Goal: Navigation & Orientation: Understand site structure

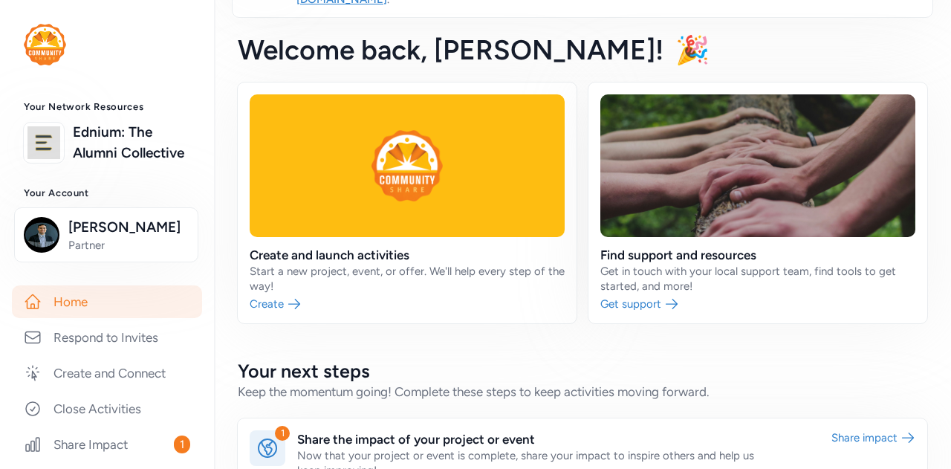
scroll to position [223, 0]
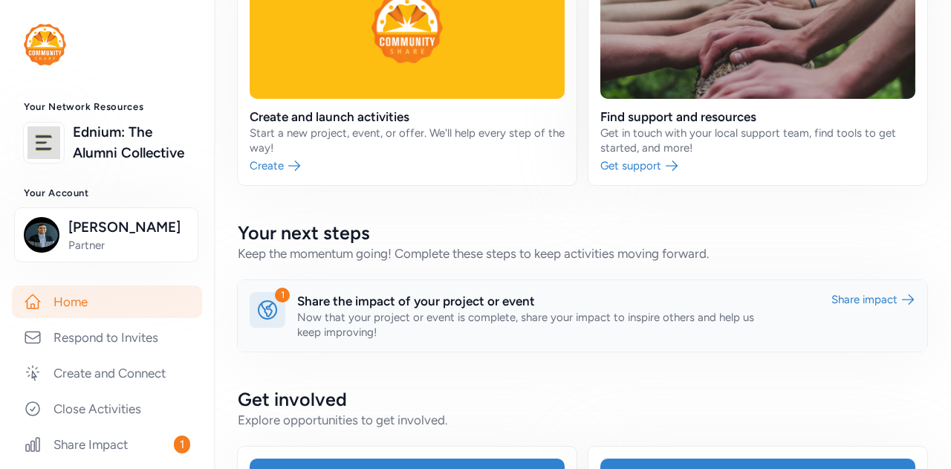
click at [301, 293] on link at bounding box center [582, 315] width 689 height 71
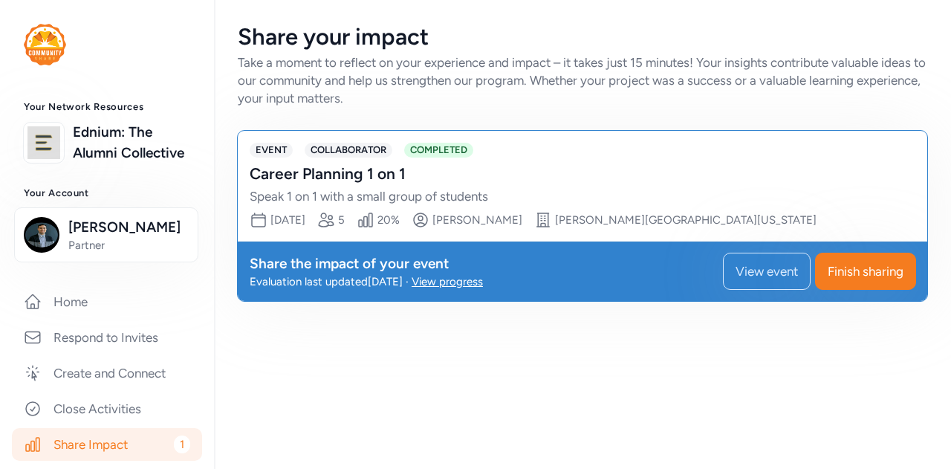
click at [345, 180] on div "Career Planning 1 on 1" at bounding box center [568, 173] width 636 height 21
click at [322, 195] on div "Speak 1 on 1 with a small group of students" at bounding box center [568, 196] width 636 height 18
click at [577, 352] on div "Share your impact Take a moment to reflect on your experience and impact – it t…" at bounding box center [582, 234] width 737 height 469
click at [305, 219] on span "[DATE]" at bounding box center [287, 219] width 35 height 13
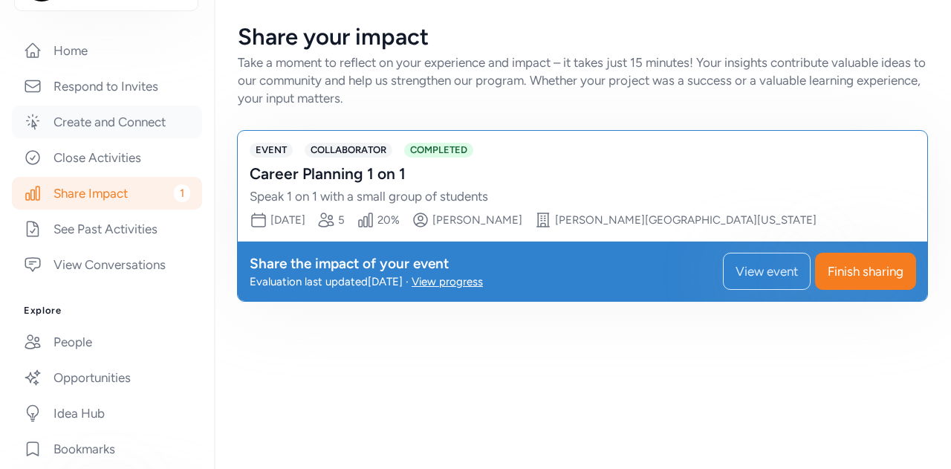
scroll to position [74, 0]
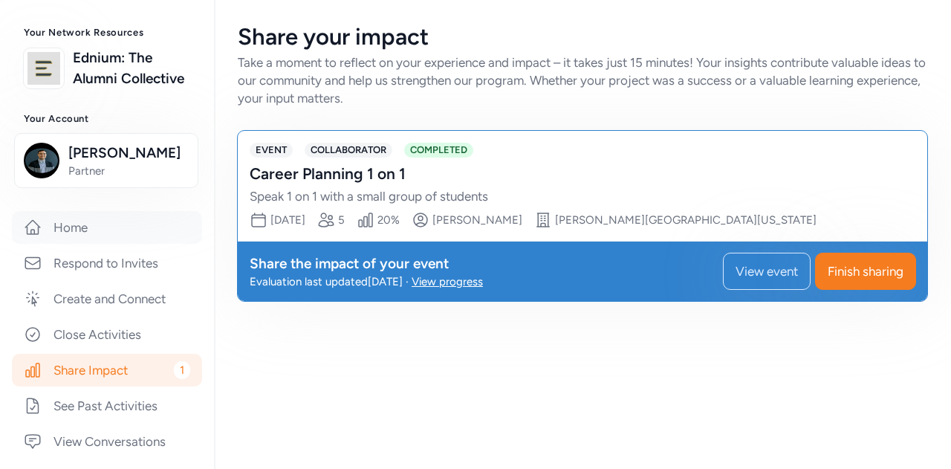
click at [95, 244] on link "Home" at bounding box center [107, 227] width 190 height 33
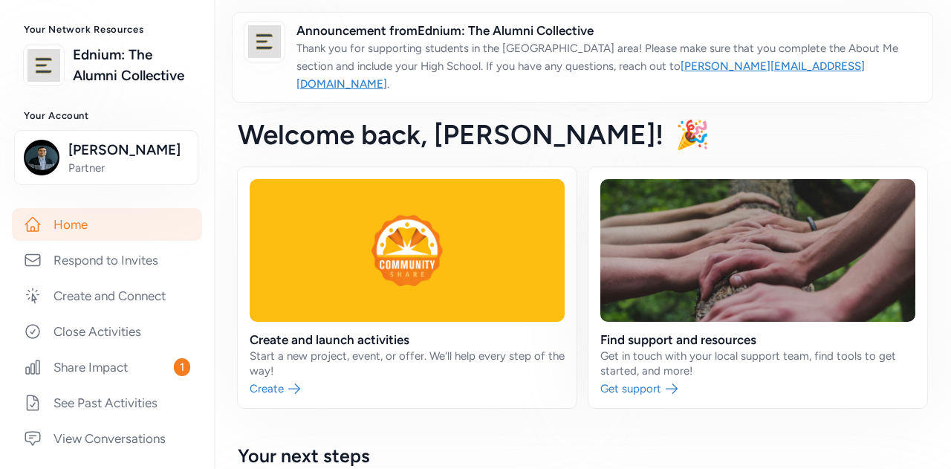
scroll to position [149, 0]
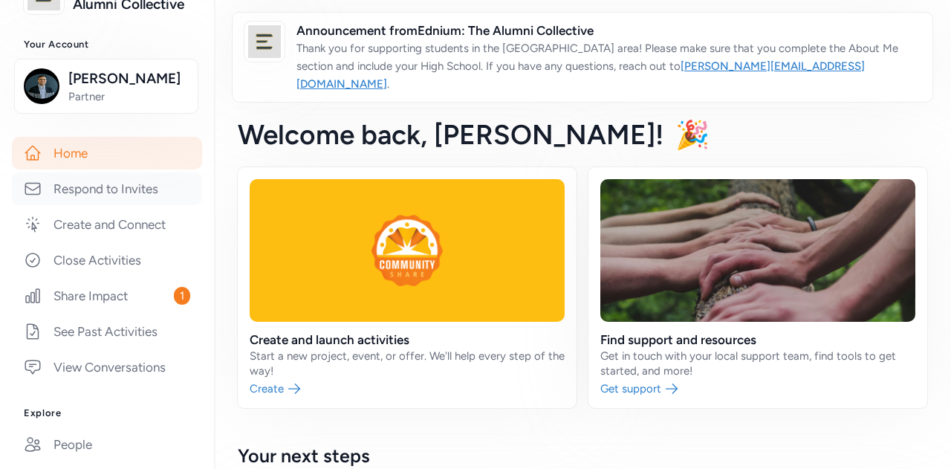
click at [101, 205] on link "Respond to Invites" at bounding box center [107, 188] width 190 height 33
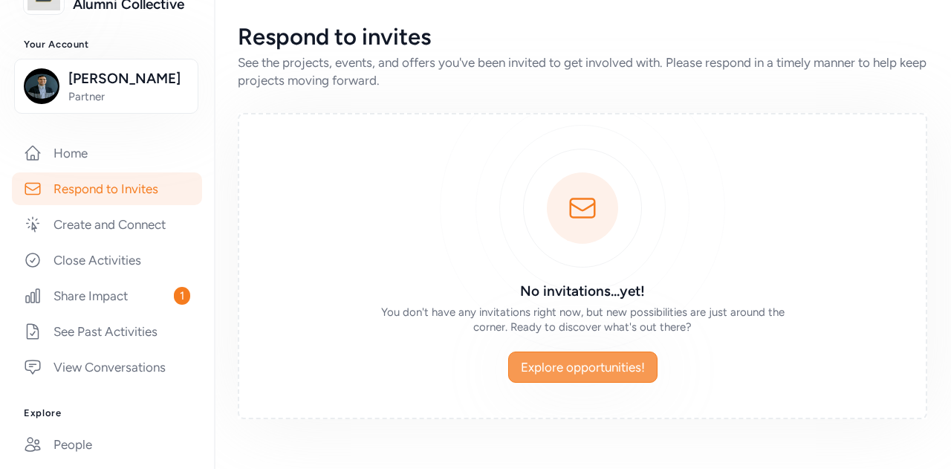
click at [606, 353] on button "Explore opportunities!" at bounding box center [582, 366] width 149 height 31
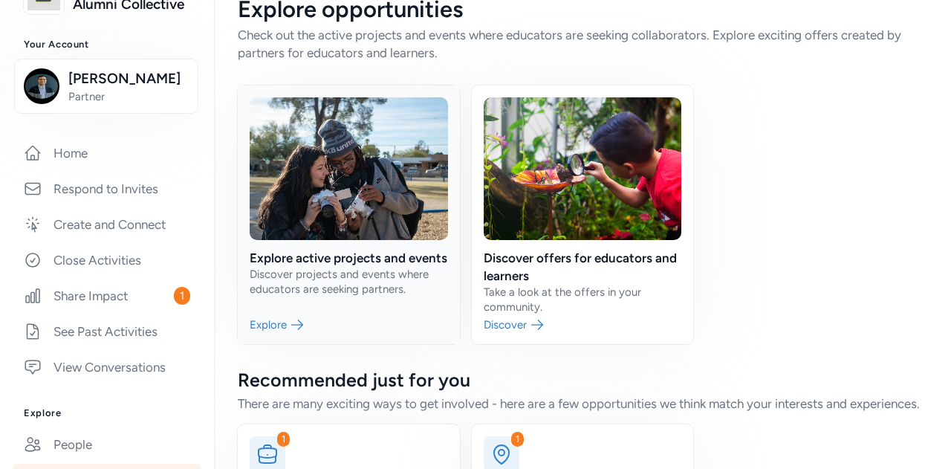
scroll to position [26, 0]
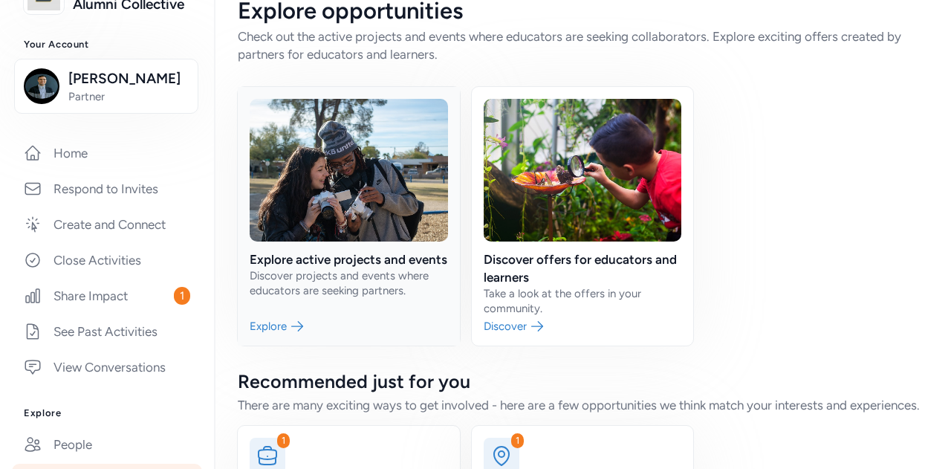
click at [325, 270] on link at bounding box center [349, 216] width 222 height 258
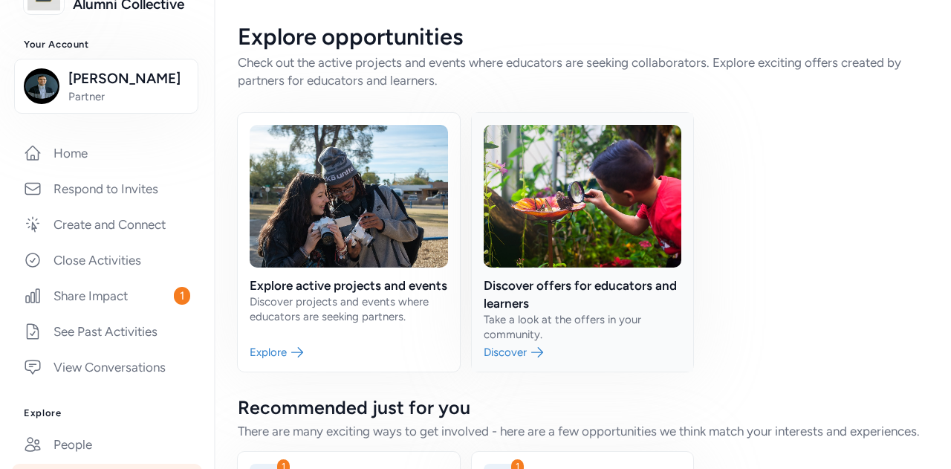
click at [645, 296] on link at bounding box center [583, 242] width 222 height 258
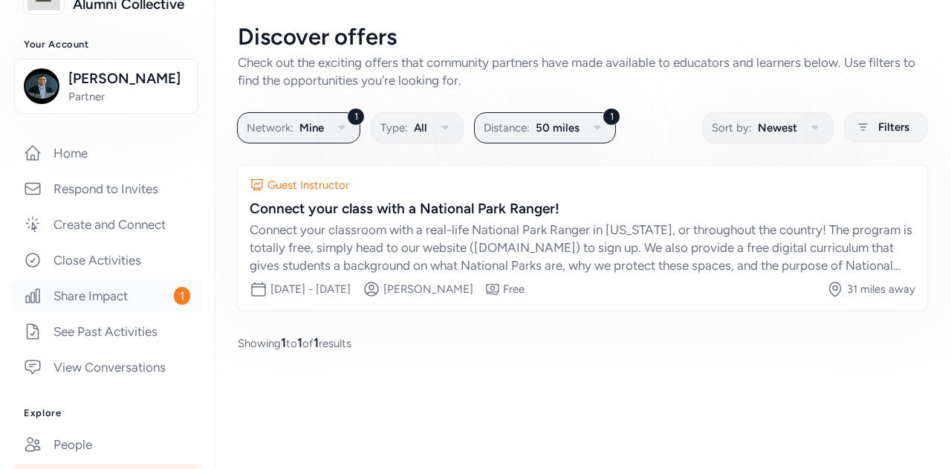
click at [143, 312] on link "Share Impact 1" at bounding box center [107, 295] width 190 height 33
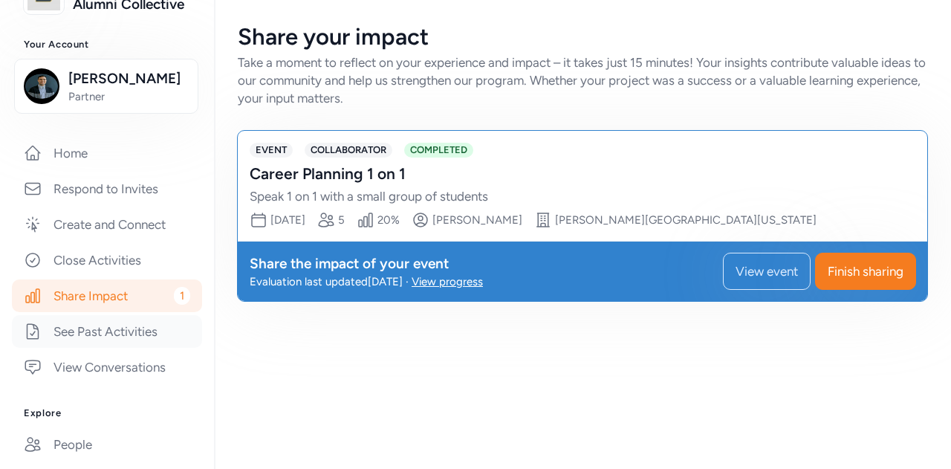
click at [125, 348] on link "See Past Activities" at bounding box center [107, 331] width 190 height 33
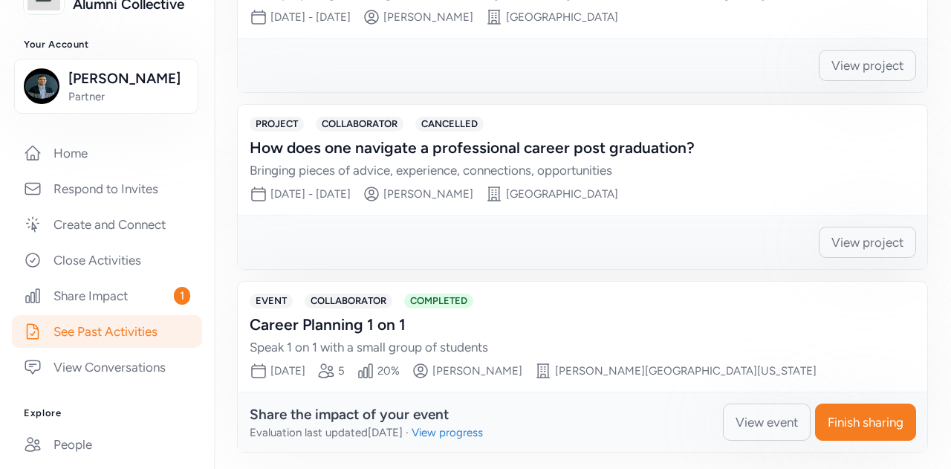
scroll to position [520, 0]
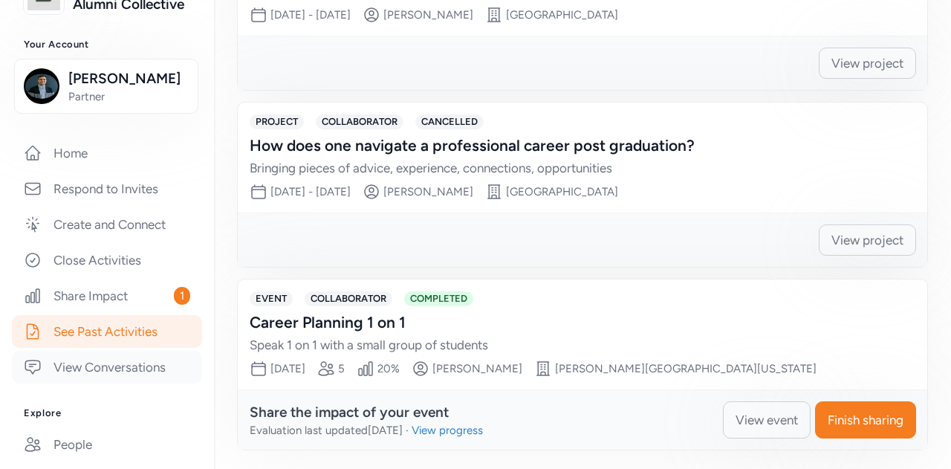
click at [114, 383] on link "View Conversations" at bounding box center [107, 367] width 190 height 33
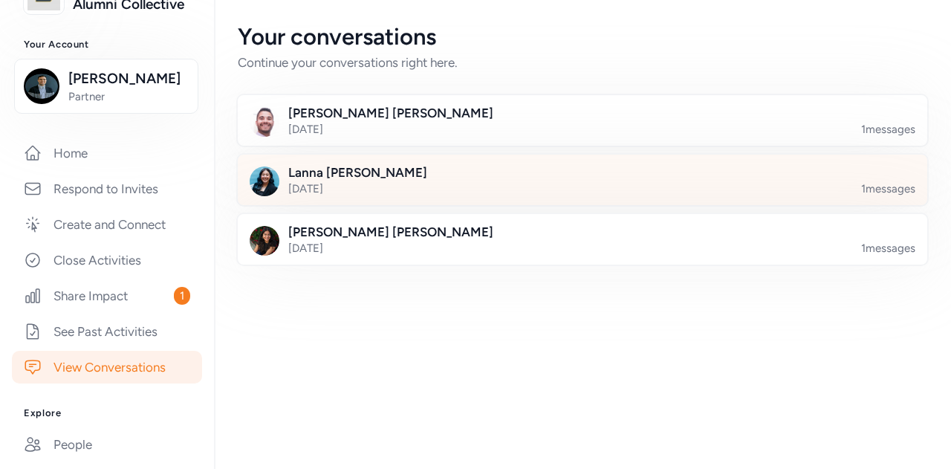
click at [368, 188] on div at bounding box center [594, 188] width 689 height 50
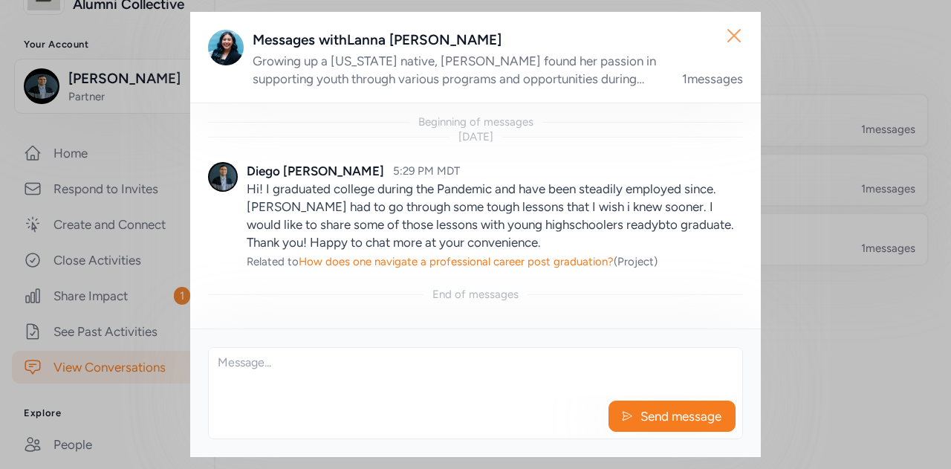
click at [720, 30] on button "Close" at bounding box center [734, 36] width 48 height 48
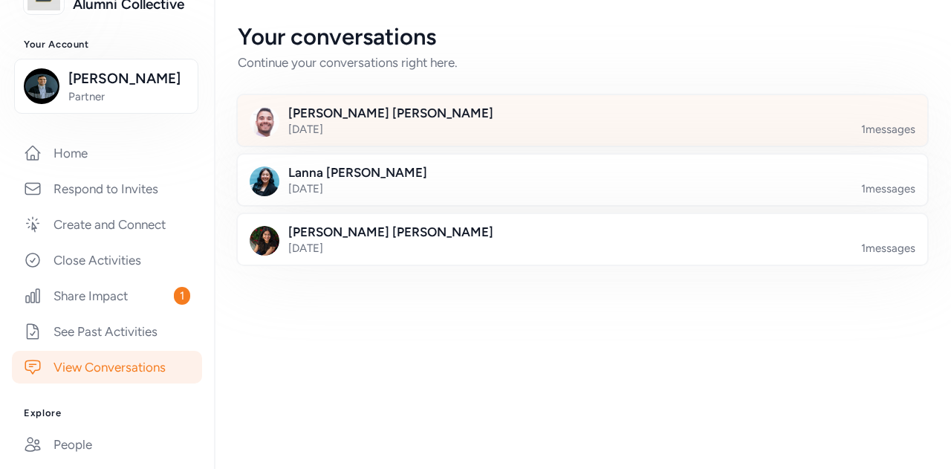
click at [397, 140] on div at bounding box center [594, 129] width 689 height 50
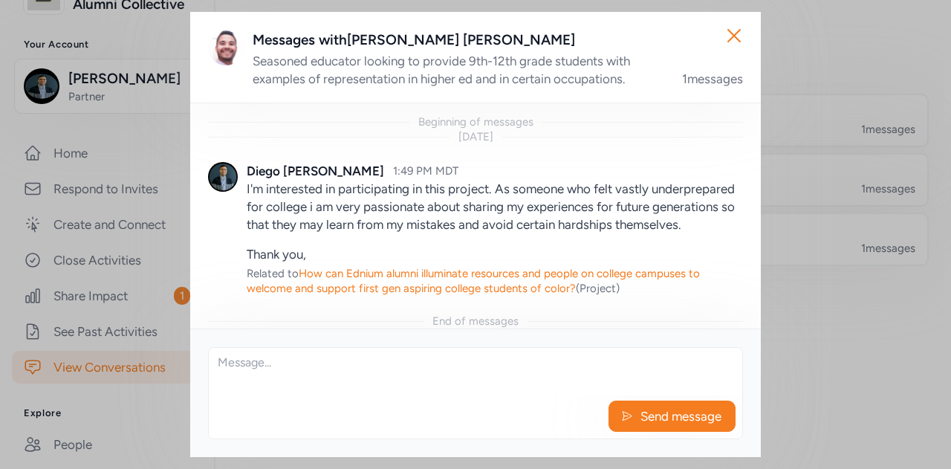
scroll to position [27, 0]
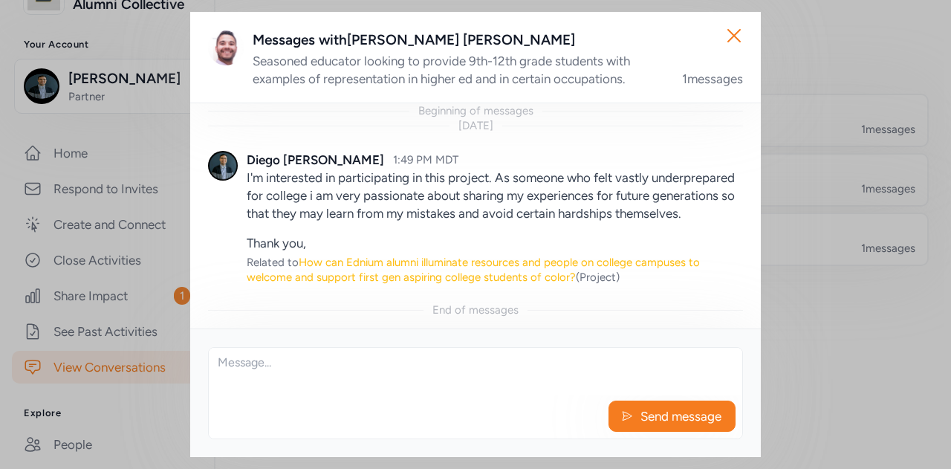
click at [584, 265] on span "How can Ednium alumni illuminate resources and people on college campuses to we…" at bounding box center [473, 269] width 453 height 28
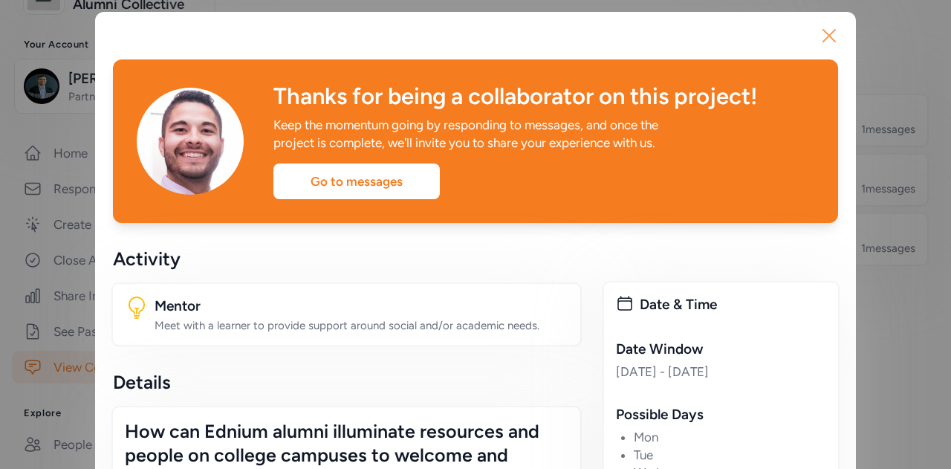
click at [819, 41] on icon "button" at bounding box center [829, 36] width 24 height 24
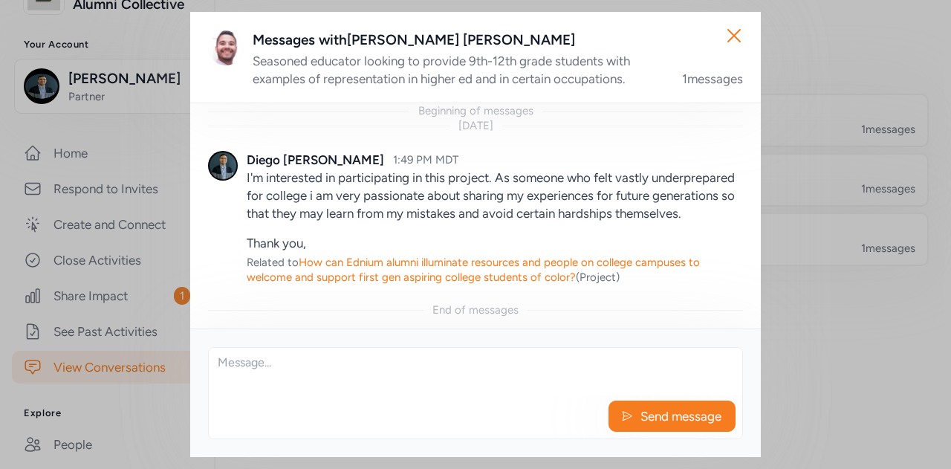
click at [144, 226] on div "Close Messages with [PERSON_NAME] Seasoned educator looking to provide 9th-12th…" at bounding box center [475, 234] width 951 height 469
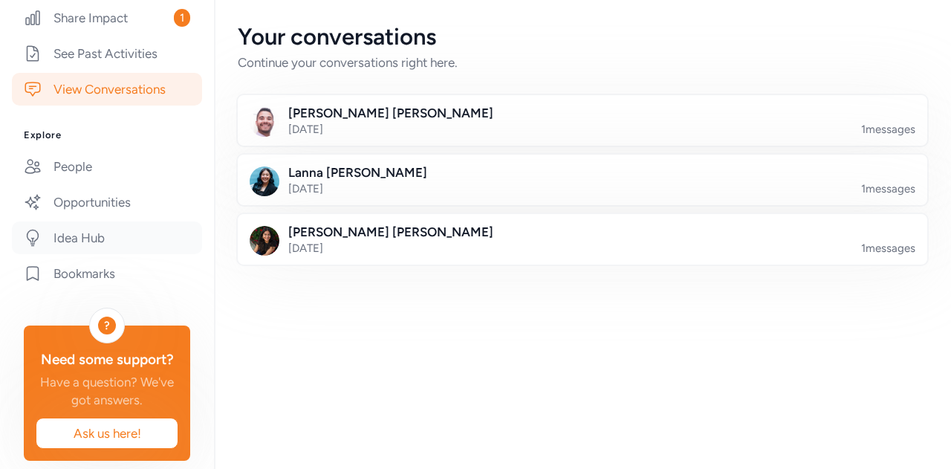
scroll to position [446, 0]
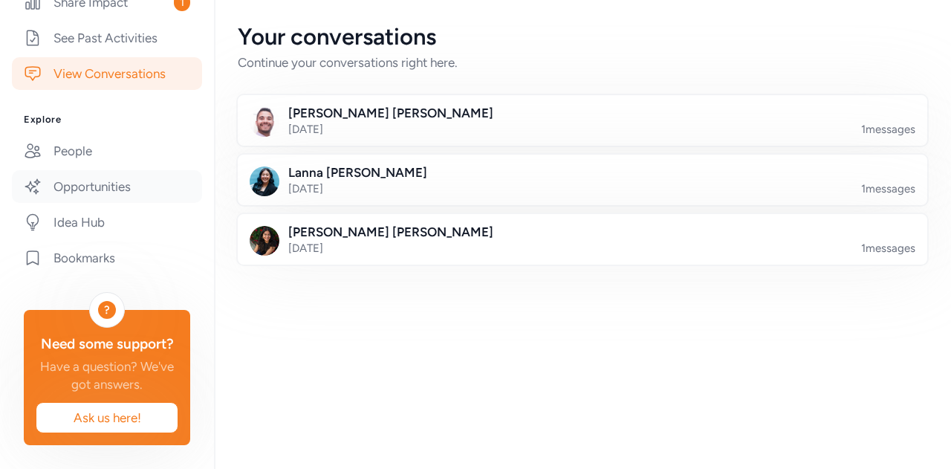
click at [91, 203] on link "Opportunities" at bounding box center [107, 186] width 190 height 33
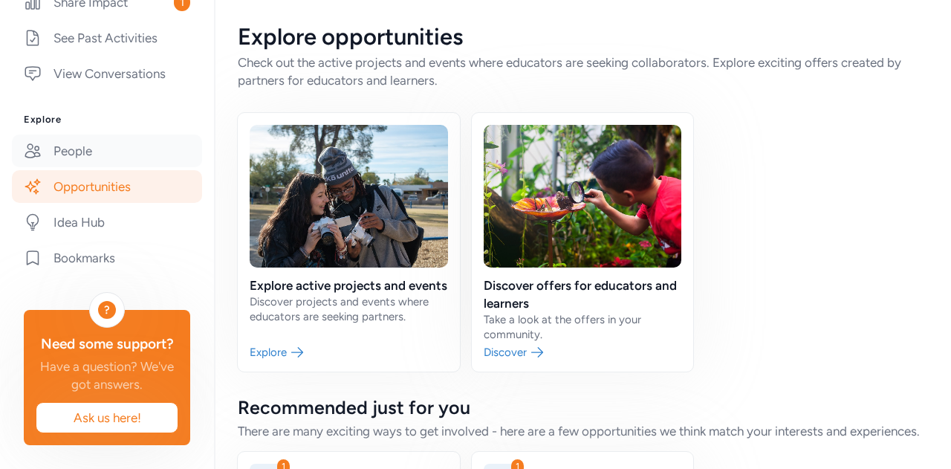
click at [104, 167] on link "People" at bounding box center [107, 150] width 190 height 33
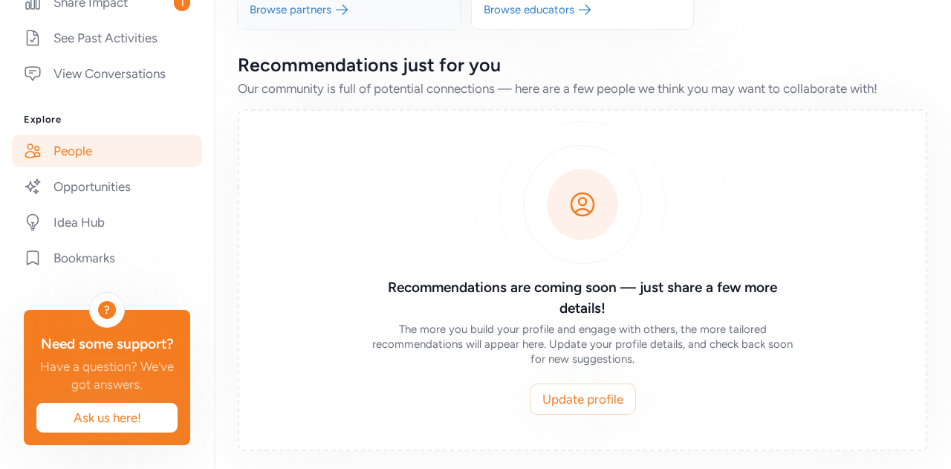
scroll to position [362, 0]
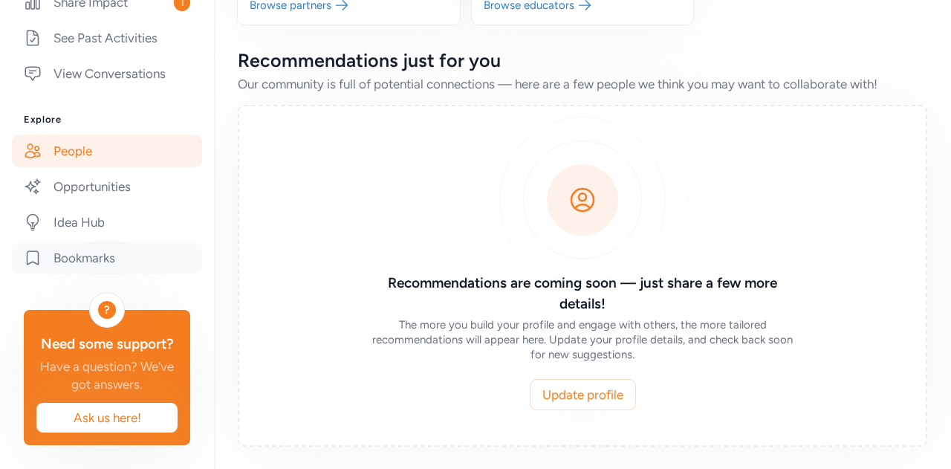
click at [87, 241] on link "Bookmarks" at bounding box center [107, 257] width 190 height 33
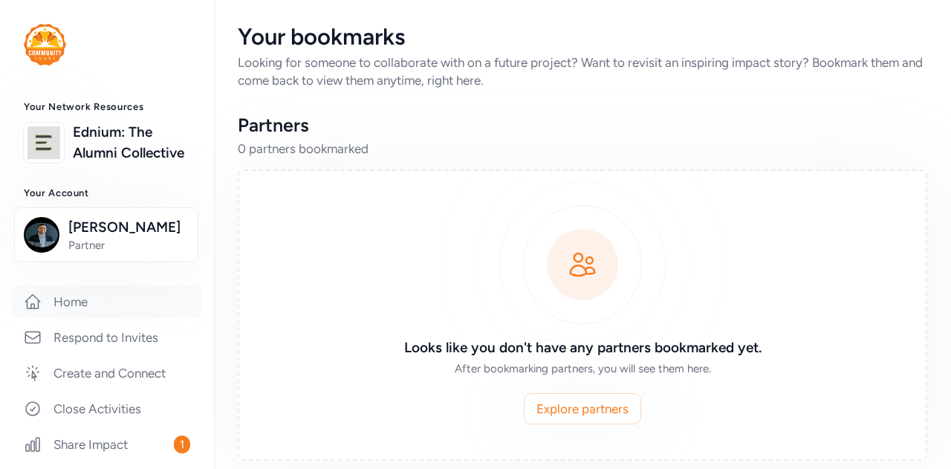
click at [97, 318] on link "Home" at bounding box center [107, 301] width 190 height 33
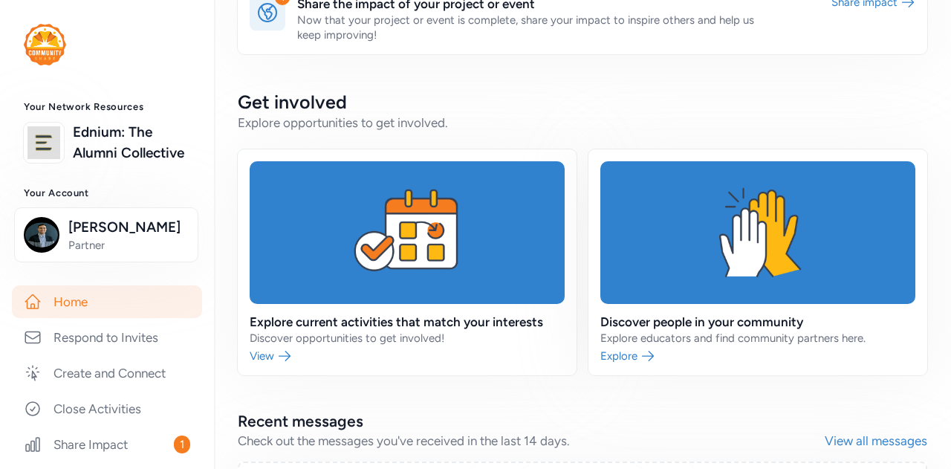
scroll to position [371, 0]
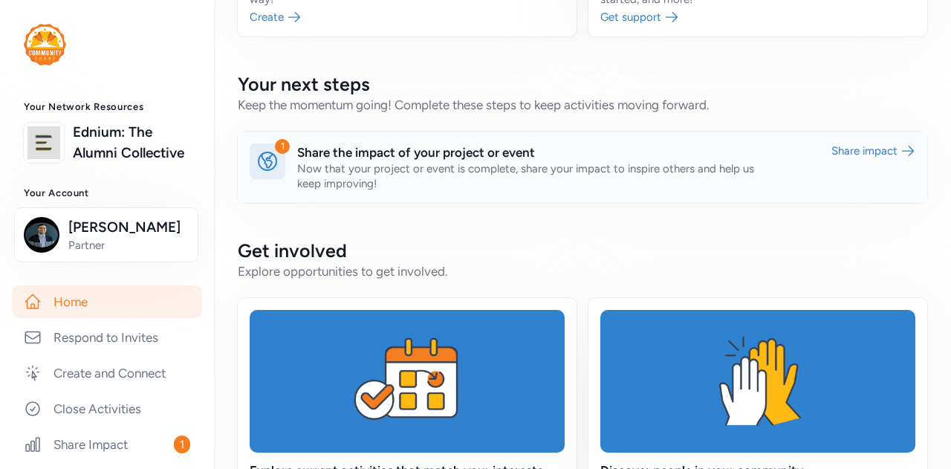
click at [390, 148] on link at bounding box center [582, 166] width 689 height 71
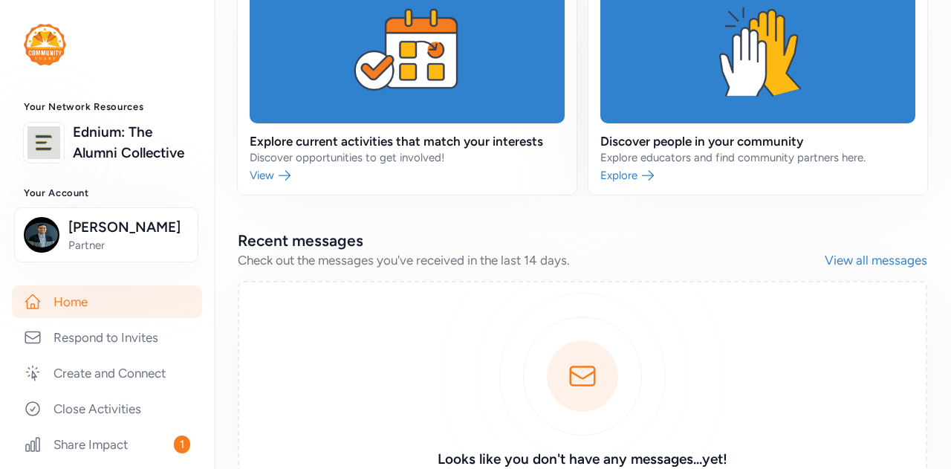
scroll to position [792, 0]
